Goal: Transaction & Acquisition: Purchase product/service

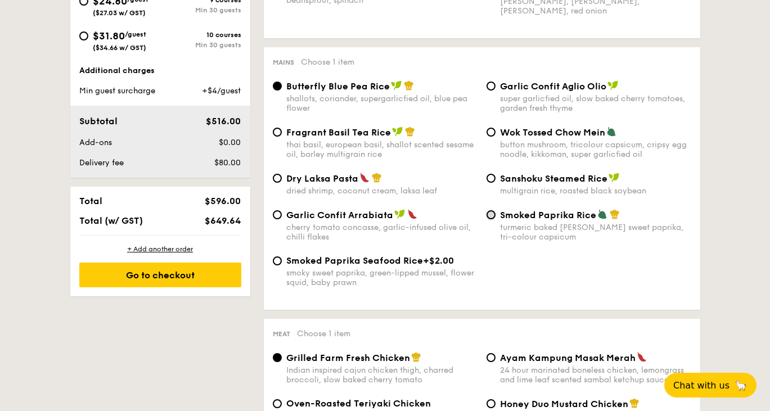
click at [492, 219] on input "Smoked Paprika Rice turmeric baked [PERSON_NAME] sweet paprika, tri-colour caps…" at bounding box center [490, 214] width 9 height 9
radio input "true"
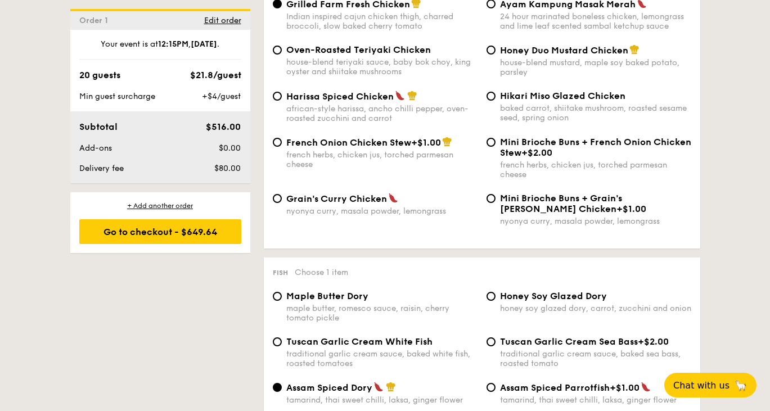
scroll to position [878, 0]
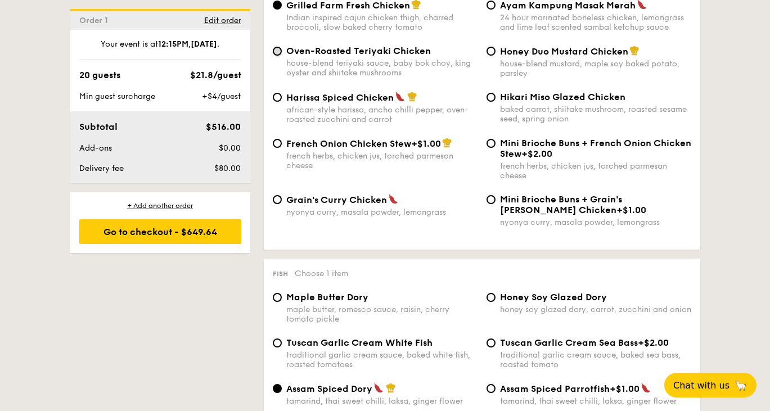
click at [278, 56] on input "Oven-Roasted Teriyaki Chicken house-blend teriyaki sauce, baby bok choy, king o…" at bounding box center [277, 51] width 9 height 9
radio input "true"
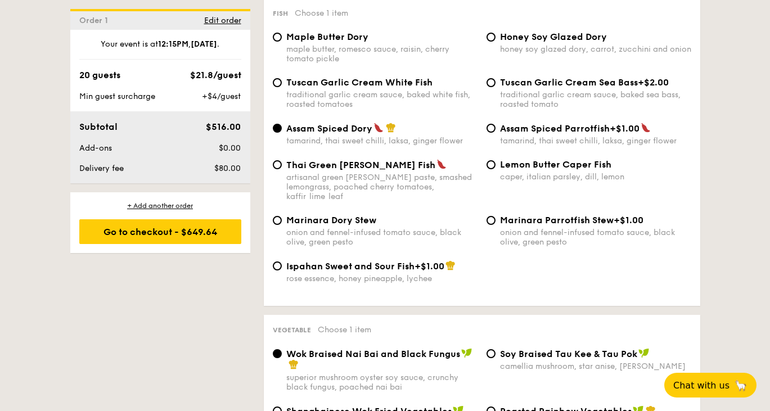
scroll to position [1139, 0]
click at [275, 169] on input "Thai Green [PERSON_NAME] Fish artisanal green [PERSON_NAME] paste, smashed lemo…" at bounding box center [277, 164] width 9 height 9
radio input "true"
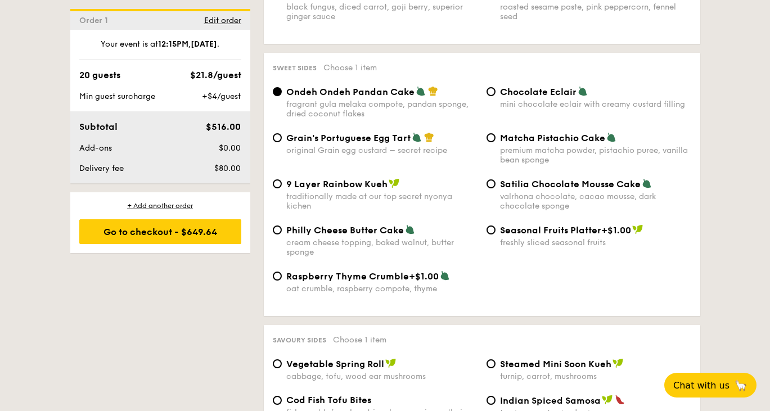
scroll to position [1635, 0]
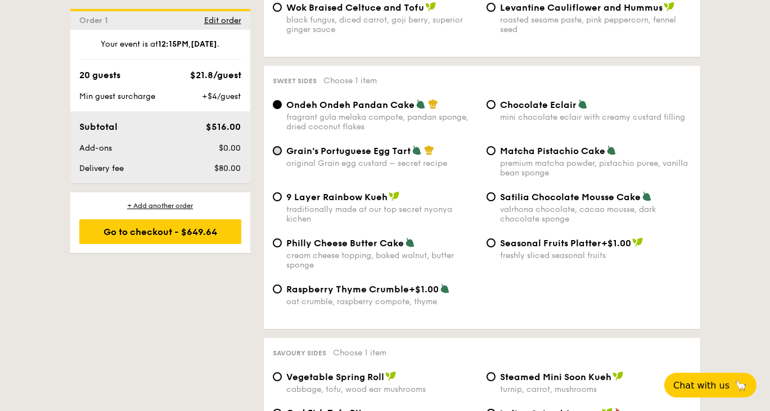
click at [274, 155] on input "Grain's Portuguese Egg Tart original Grain egg custard – secret recipe" at bounding box center [277, 150] width 9 height 9
radio input "true"
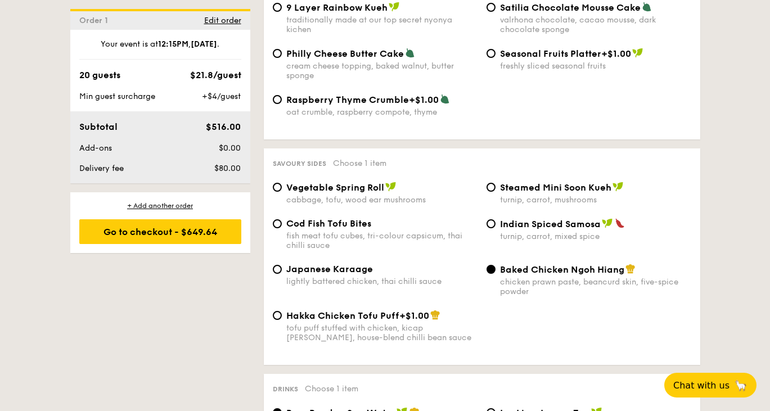
scroll to position [1865, 0]
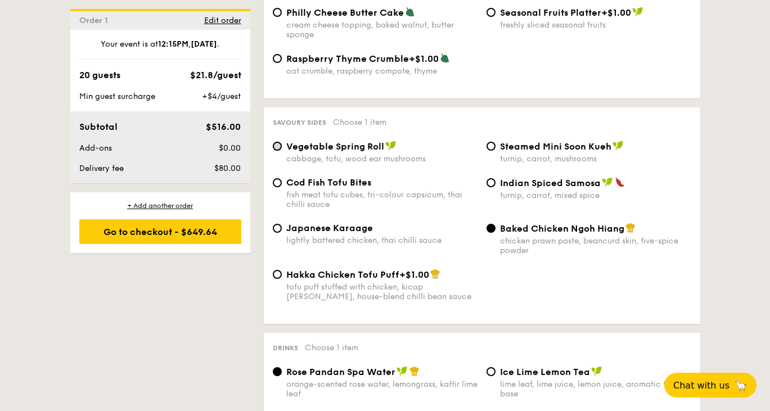
click at [277, 151] on input "Vegetable Spring Roll cabbage, tofu, wood ear mushrooms" at bounding box center [277, 146] width 9 height 9
radio input "true"
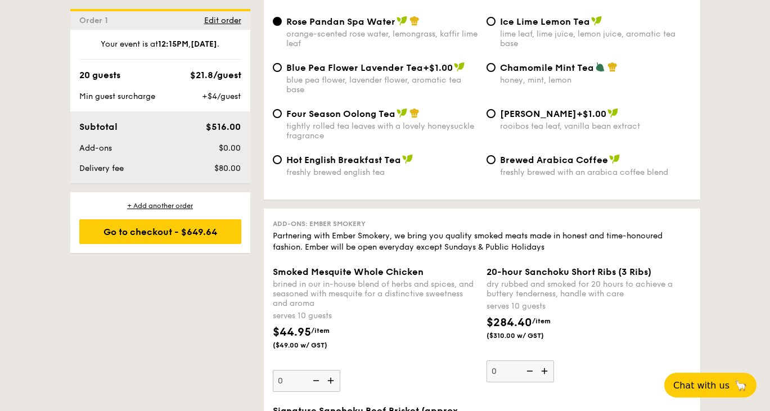
scroll to position [2177, 0]
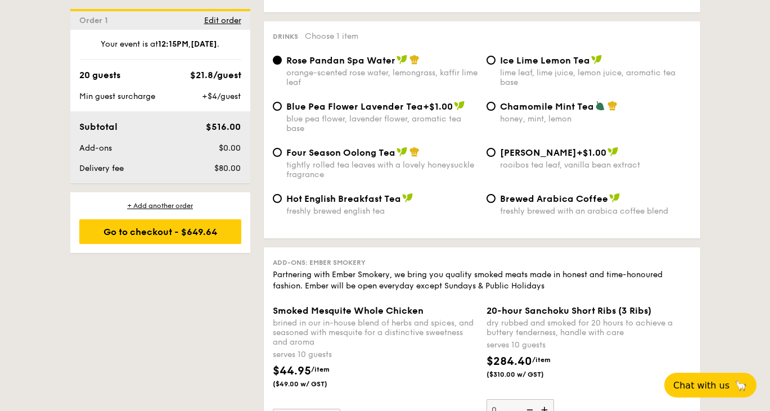
click at [485, 211] on div "Brewed Arabica Coffee freshly brewed with an arabica coffee blend" at bounding box center [589, 204] width 214 height 23
click at [494, 203] on input "Brewed Arabica Coffee freshly brewed with an arabica coffee blend" at bounding box center [490, 198] width 9 height 9
radio input "true"
click at [281, 212] on div "Hot English Breakfast Tea freshly brewed english tea" at bounding box center [375, 204] width 214 height 23
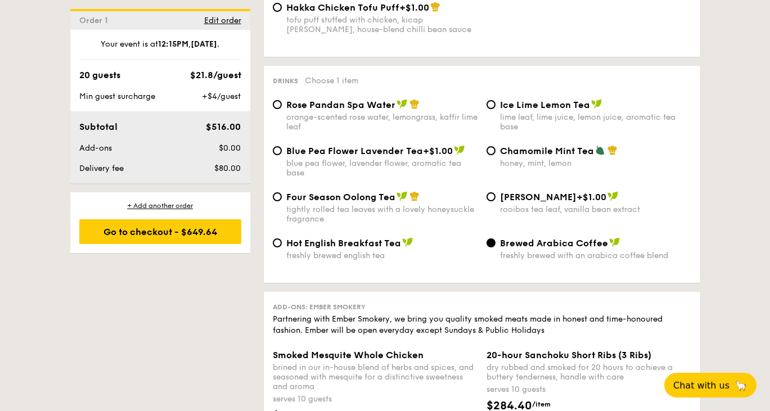
scroll to position [2153, 0]
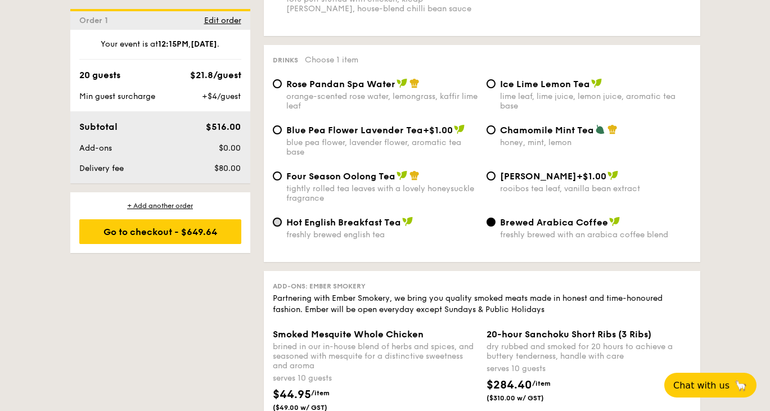
click at [277, 227] on input "Hot English Breakfast Tea freshly brewed english tea" at bounding box center [277, 222] width 9 height 9
radio input "true"
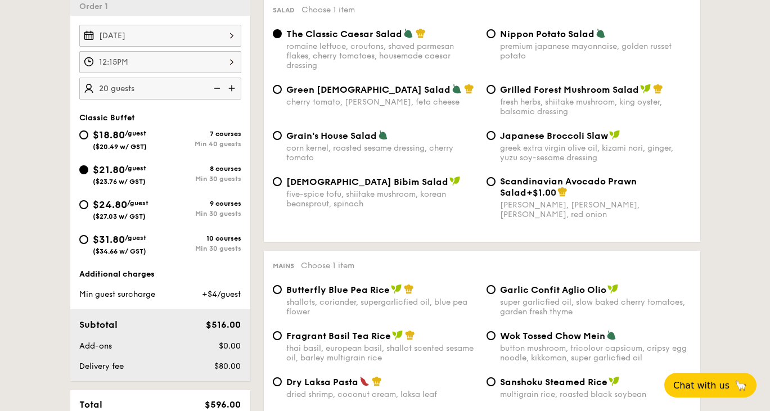
scroll to position [323, 0]
click at [221, 36] on div "[DATE]" at bounding box center [160, 35] width 162 height 22
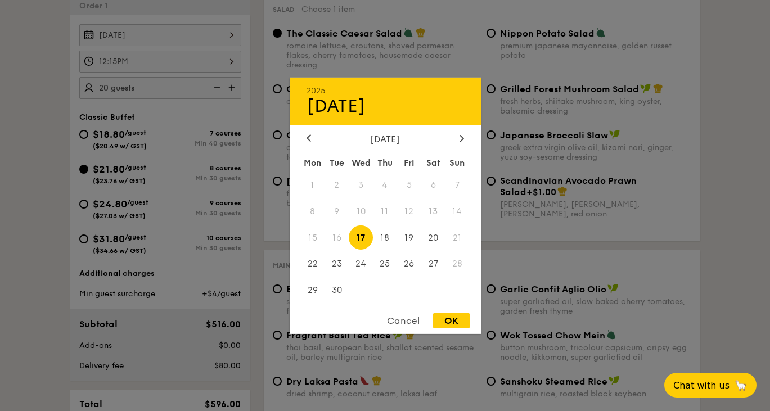
click at [440, 317] on div "OK" at bounding box center [451, 320] width 37 height 15
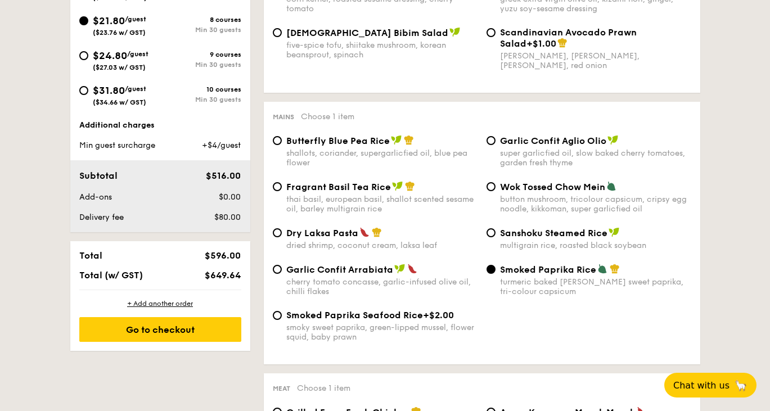
scroll to position [486, 0]
